Goal: Navigation & Orientation: Find specific page/section

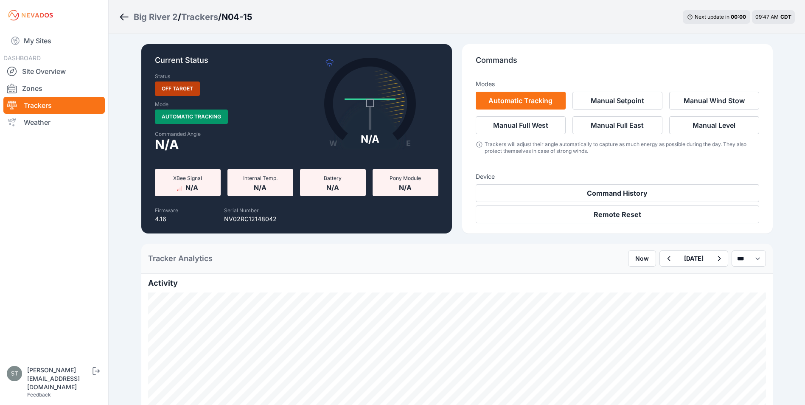
scroll to position [424, 0]
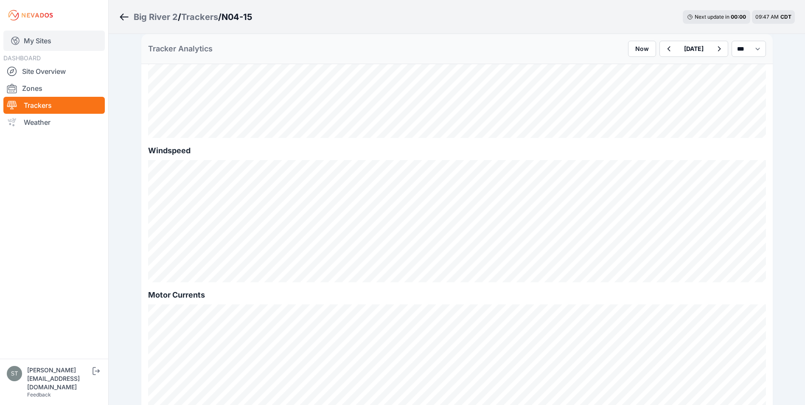
click at [39, 40] on link "My Sites" at bounding box center [53, 41] width 101 height 20
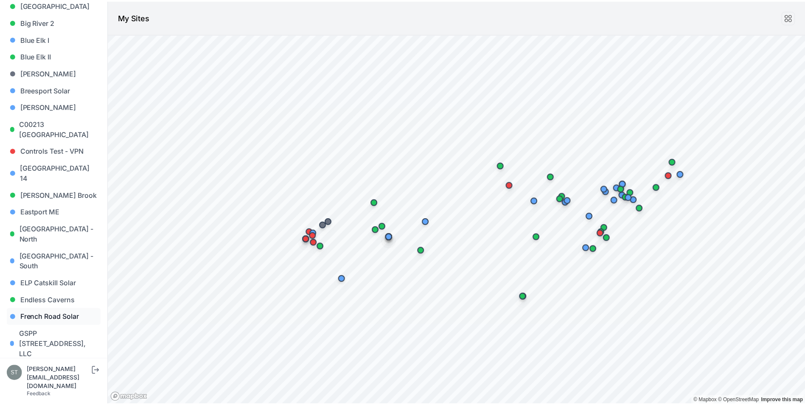
scroll to position [170, 0]
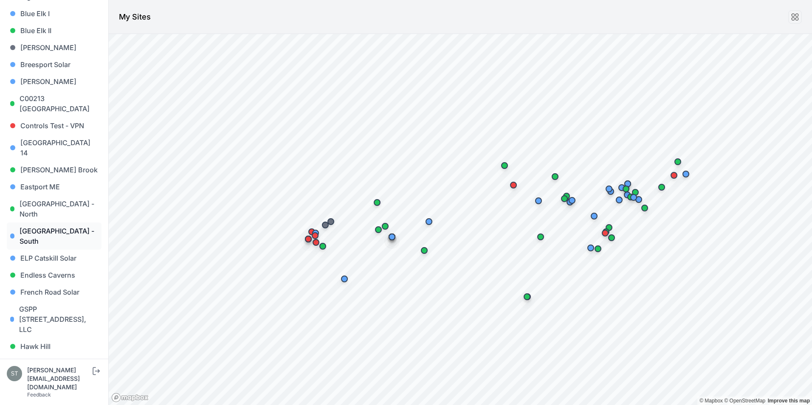
click at [48, 222] on link "East Road - South" at bounding box center [54, 235] width 95 height 27
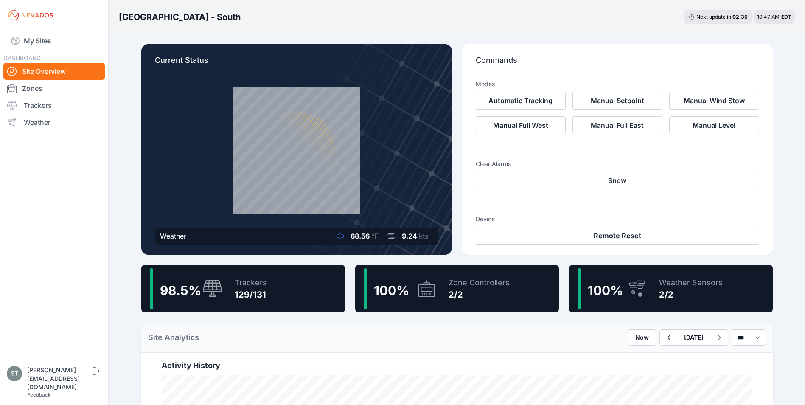
click at [249, 295] on div "129/131" at bounding box center [251, 295] width 32 height 12
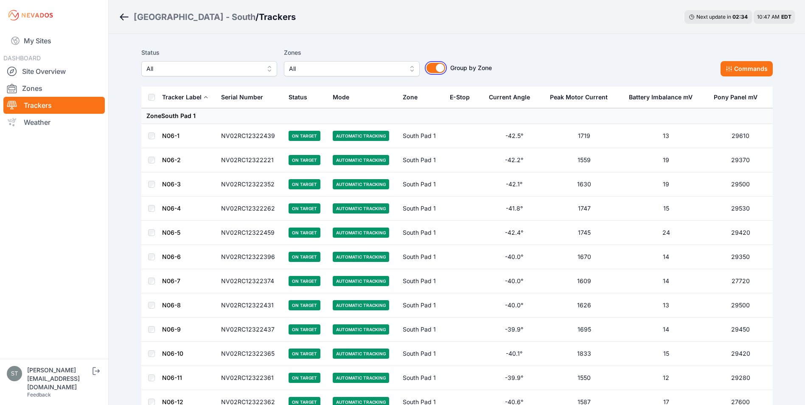
click at [436, 68] on button "Group by Zone" at bounding box center [436, 68] width 19 height 10
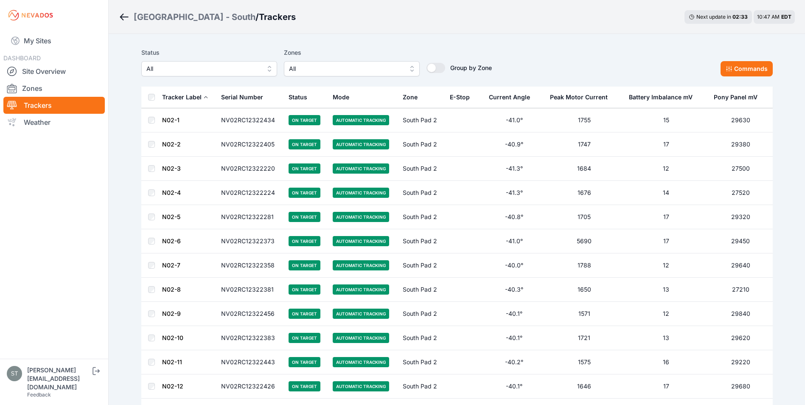
click at [234, 99] on div "Serial Number" at bounding box center [242, 97] width 42 height 8
click at [239, 97] on div "Serial Number" at bounding box center [242, 97] width 42 height 8
click at [51, 72] on link "Site Overview" at bounding box center [53, 71] width 101 height 17
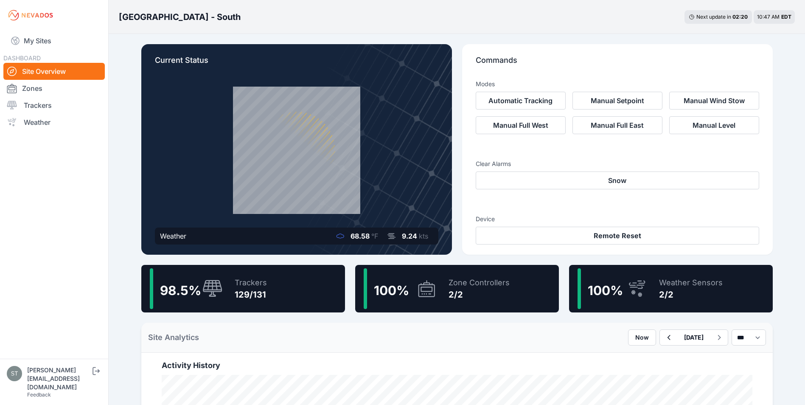
click at [219, 286] on icon at bounding box center [212, 289] width 20 height 18
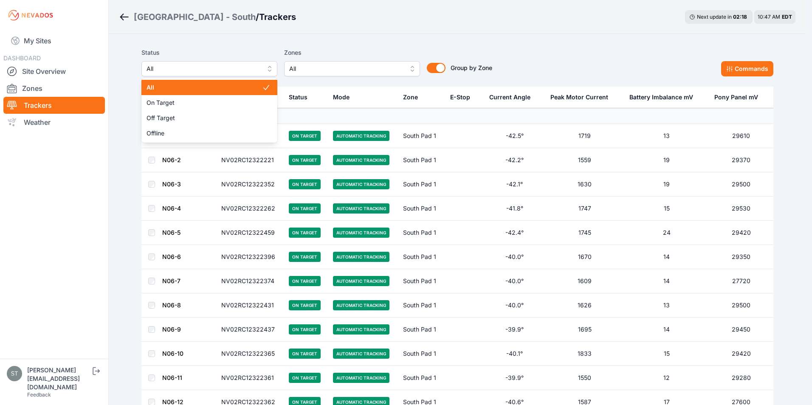
click at [199, 70] on span "All" at bounding box center [203, 69] width 114 height 10
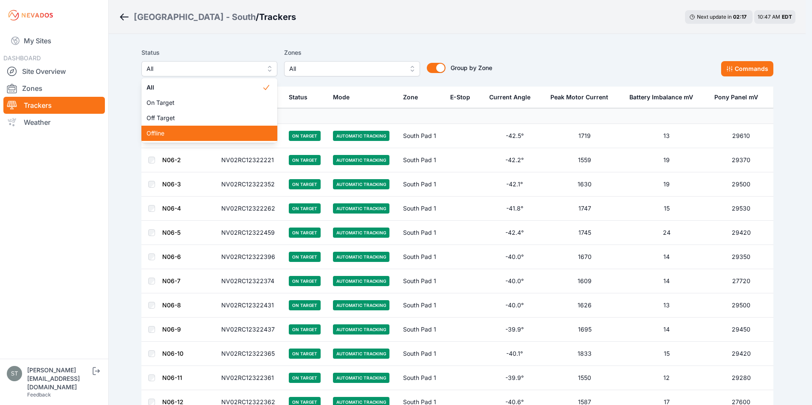
click at [164, 134] on span "Offline" at bounding box center [203, 133] width 115 height 8
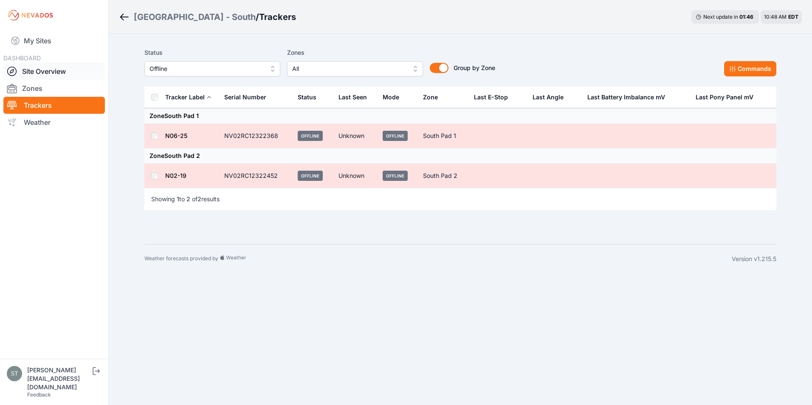
click at [43, 71] on link "Site Overview" at bounding box center [53, 71] width 101 height 17
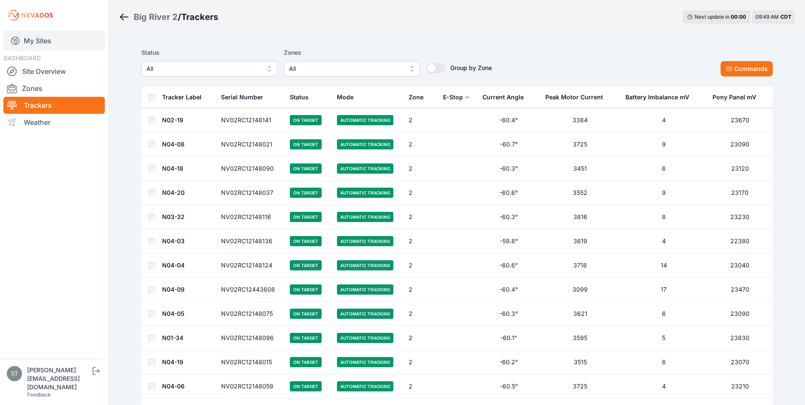
click at [30, 42] on link "My Sites" at bounding box center [53, 41] width 101 height 20
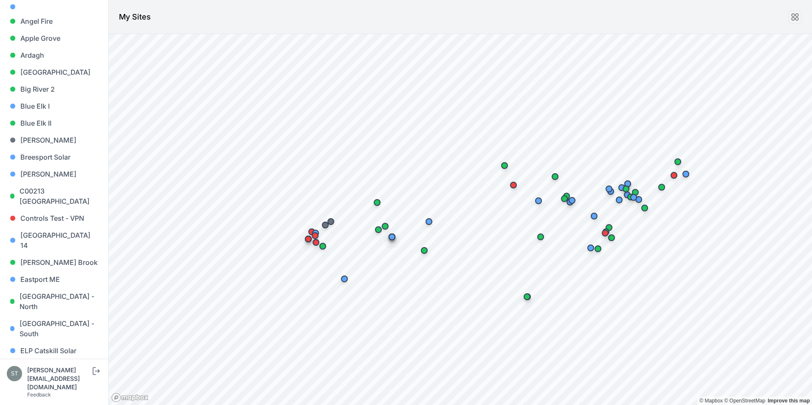
scroll to position [76, 0]
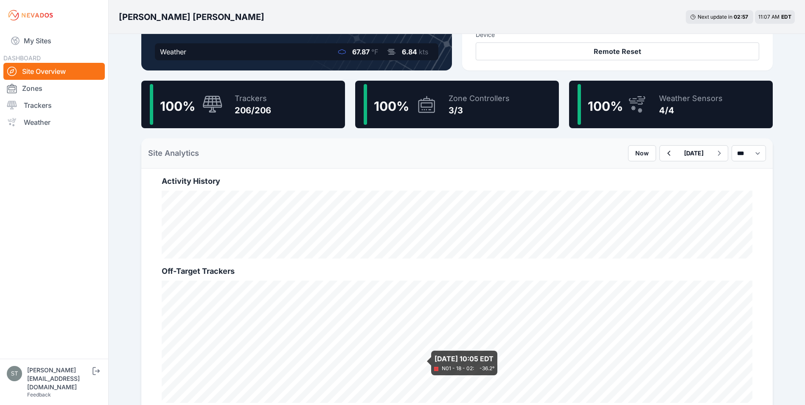
scroll to position [170, 0]
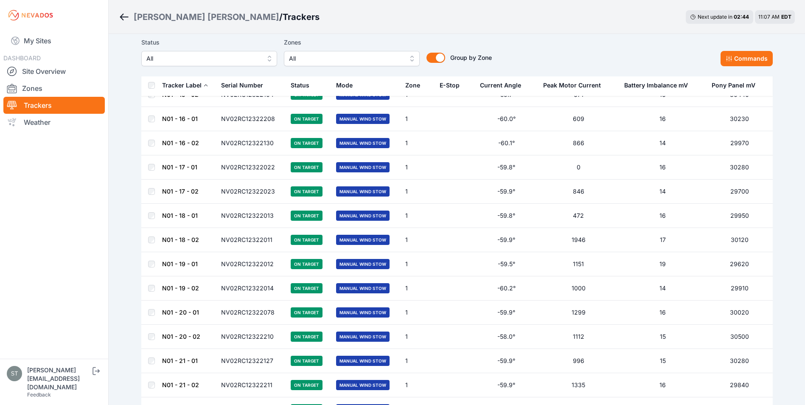
scroll to position [212, 0]
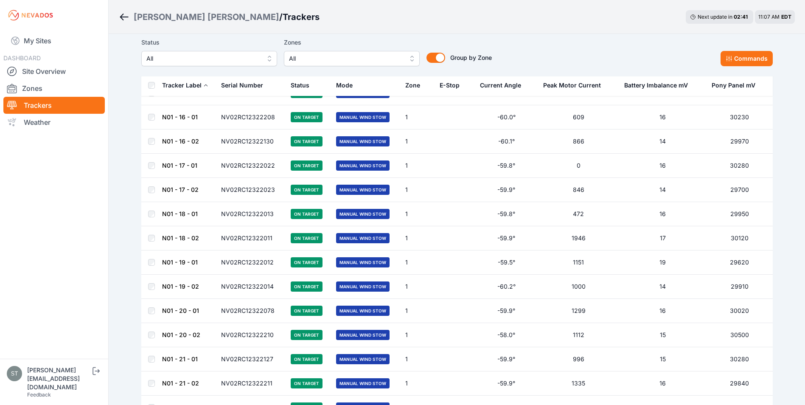
click at [180, 236] on link "N01 - 18 - 02" at bounding box center [180, 237] width 37 height 7
